Goal: Task Accomplishment & Management: Use online tool/utility

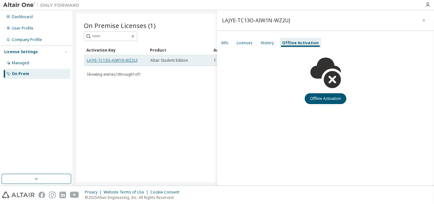
click at [123, 60] on link "LAJYE-TC13O-AIW1N-WZ2UJ" at bounding box center [112, 59] width 51 height 5
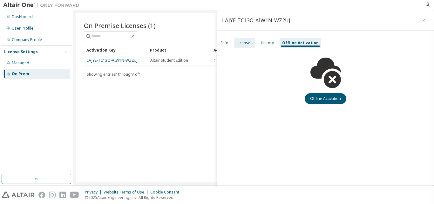
click at [236, 45] on div "Licenses" at bounding box center [244, 43] width 21 height 10
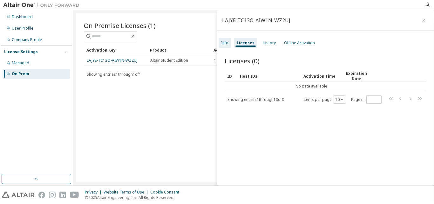
click at [227, 43] on div "Info" at bounding box center [224, 42] width 7 height 5
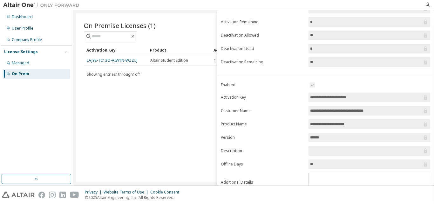
scroll to position [89, 0]
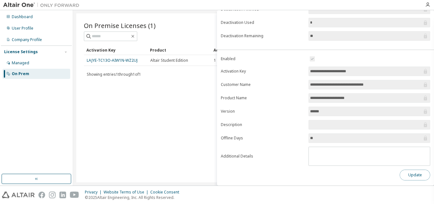
click at [409, 175] on button "Update" at bounding box center [414, 174] width 30 height 11
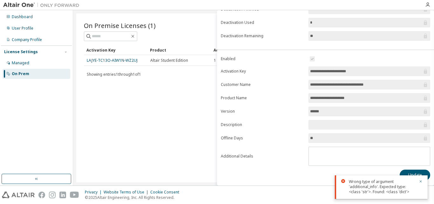
scroll to position [0, 0]
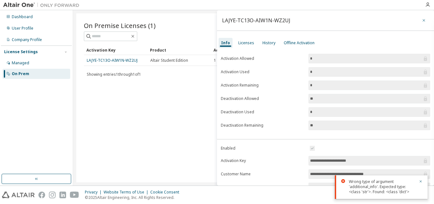
click at [419, 17] on button "button" at bounding box center [424, 20] width 10 height 10
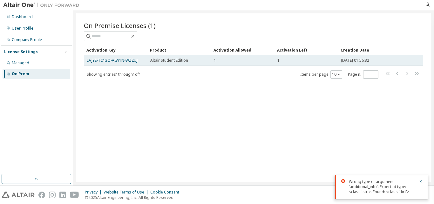
drag, startPoint x: 372, startPoint y: 61, endPoint x: 212, endPoint y: 61, distance: 160.7
click at [212, 61] on td "1" at bounding box center [243, 60] width 64 height 11
click at [170, 62] on span "Altair Student Edition" at bounding box center [169, 60] width 38 height 5
click at [123, 61] on link "LAJYE-TC13O-AIW1N-WZ2UJ" at bounding box center [112, 59] width 51 height 5
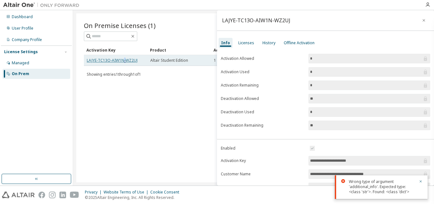
click at [123, 61] on link "LAJYE-TC13O-AIW1N-WZ2UJ" at bounding box center [112, 59] width 51 height 5
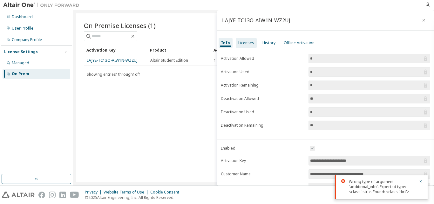
click at [247, 40] on div "Licenses" at bounding box center [246, 42] width 16 height 5
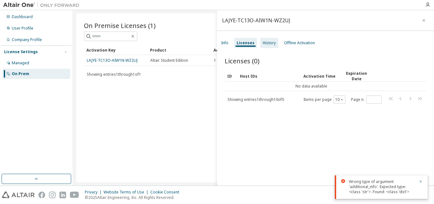
click at [265, 44] on div "History" at bounding box center [269, 42] width 13 height 5
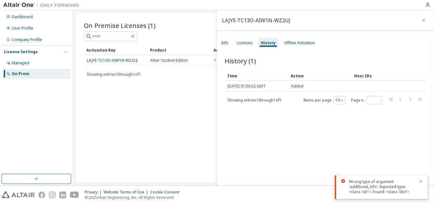
click at [145, 113] on div "On Premise Licenses (1) Clear Load Save Save As Field Operator Value Select fil…" at bounding box center [253, 97] width 354 height 169
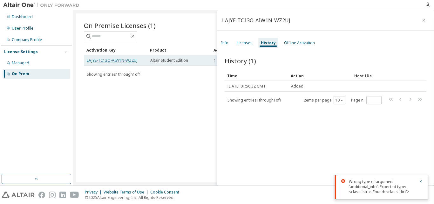
click at [121, 62] on link "LAJYE-TC13O-AIW1N-WZ2UJ" at bounding box center [112, 59] width 51 height 5
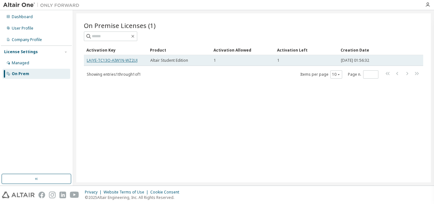
click at [131, 61] on link "LAJYE-TC13O-AIW1N-WZ2UJ" at bounding box center [112, 59] width 51 height 5
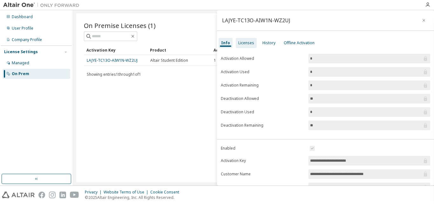
click at [244, 42] on div "Licenses" at bounding box center [246, 42] width 16 height 5
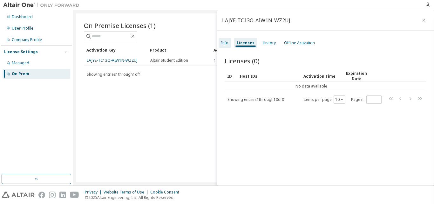
click at [228, 40] on div "Info" at bounding box center [224, 43] width 12 height 10
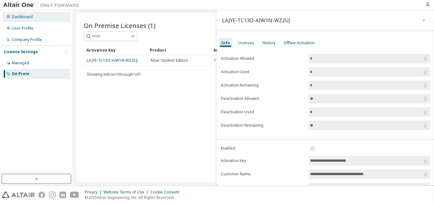
click at [18, 13] on div "Dashboard" at bounding box center [37, 17] width 68 height 10
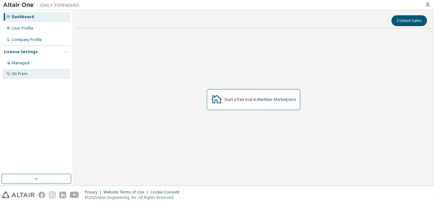
click at [39, 71] on div "On Prem" at bounding box center [37, 74] width 68 height 10
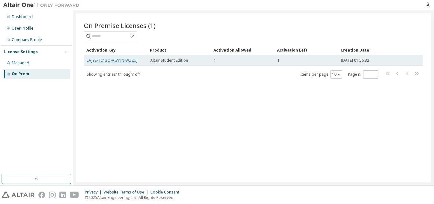
click at [100, 58] on link "LAJYE-TC13O-AIW1N-WZ2UJ" at bounding box center [112, 59] width 51 height 5
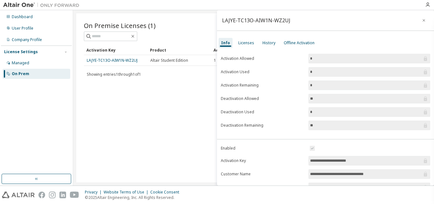
click at [100, 58] on link "LAJYE-TC13O-AIW1N-WZ2UJ" at bounding box center [112, 59] width 51 height 5
click at [293, 43] on div "Offline Activation" at bounding box center [299, 42] width 31 height 5
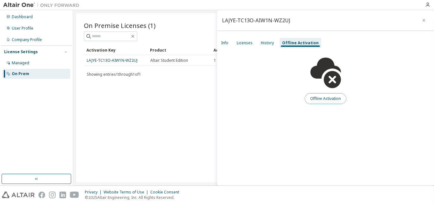
click at [312, 96] on button "Offline Activation" at bounding box center [326, 98] width 42 height 11
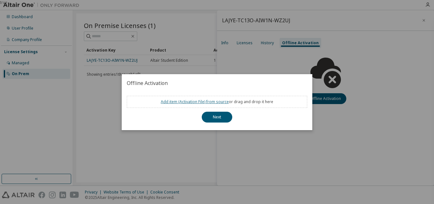
click at [205, 103] on link "Add item ( Activation File ) from source" at bounding box center [195, 101] width 68 height 5
click at [214, 116] on button "Next" at bounding box center [217, 116] width 30 height 11
click at [216, 119] on button "Next" at bounding box center [217, 116] width 30 height 11
click at [130, 98] on div "Add item ( Activation File ) from source or drag and drop it here" at bounding box center [217, 102] width 180 height 12
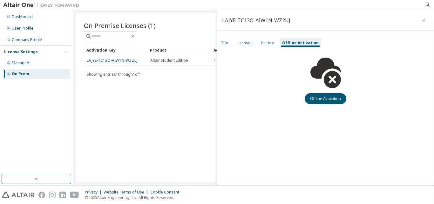
click at [22, 3] on img at bounding box center [42, 5] width 79 height 6
click at [21, 3] on img at bounding box center [42, 5] width 79 height 6
